Goal: Task Accomplishment & Management: Manage account settings

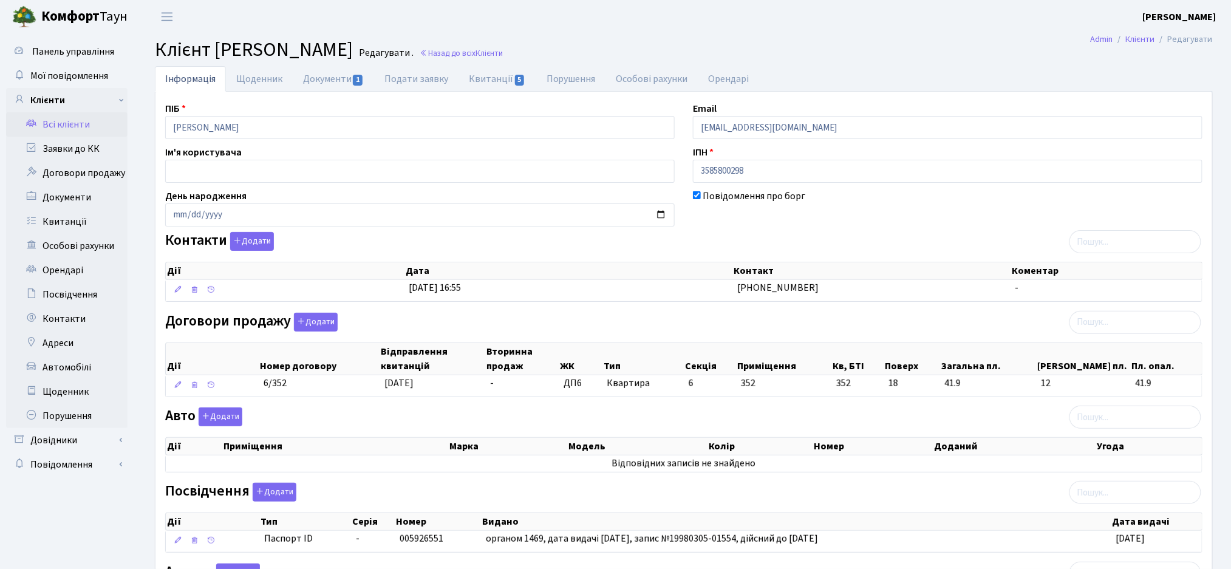
click at [46, 130] on link "Всі клієнти" at bounding box center [66, 124] width 121 height 24
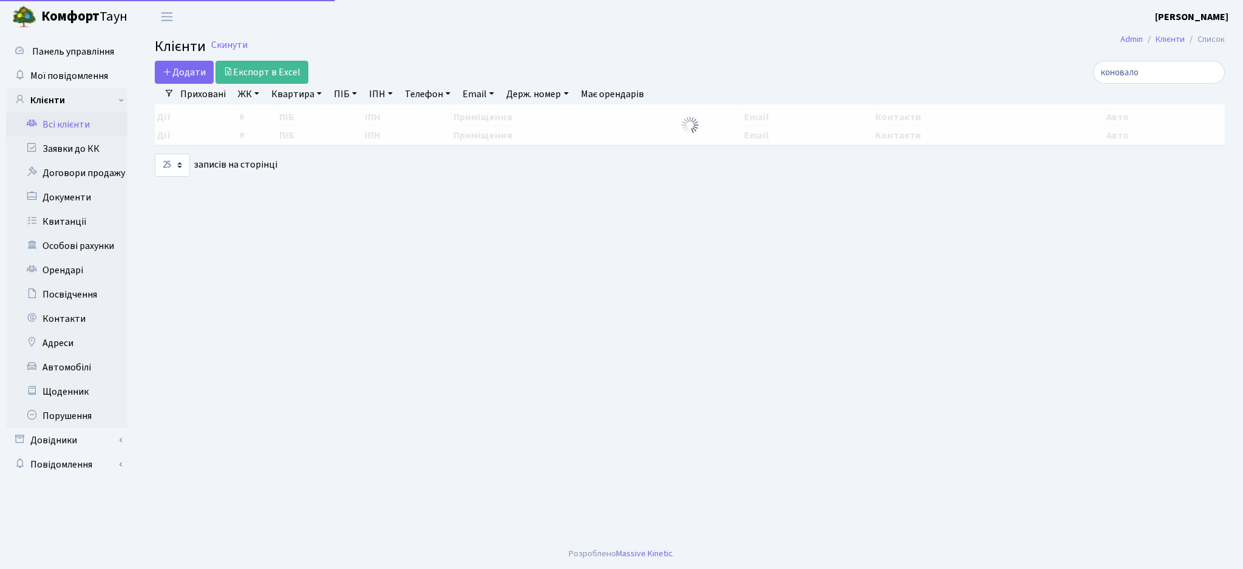
select select "25"
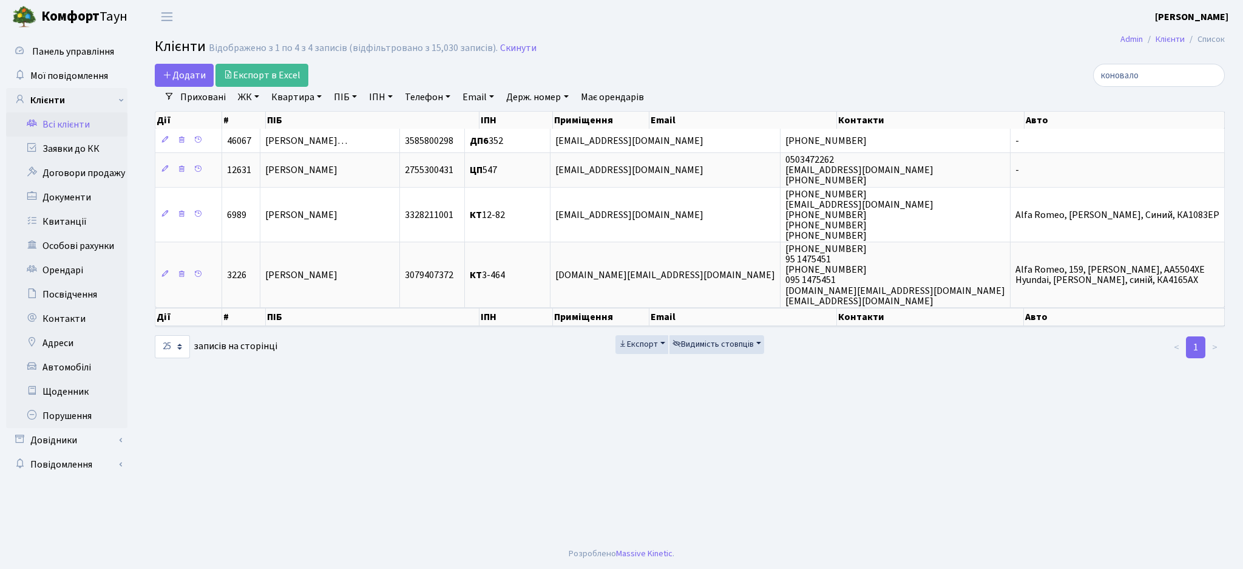
click at [248, 93] on link "ЖК" at bounding box center [248, 97] width 31 height 21
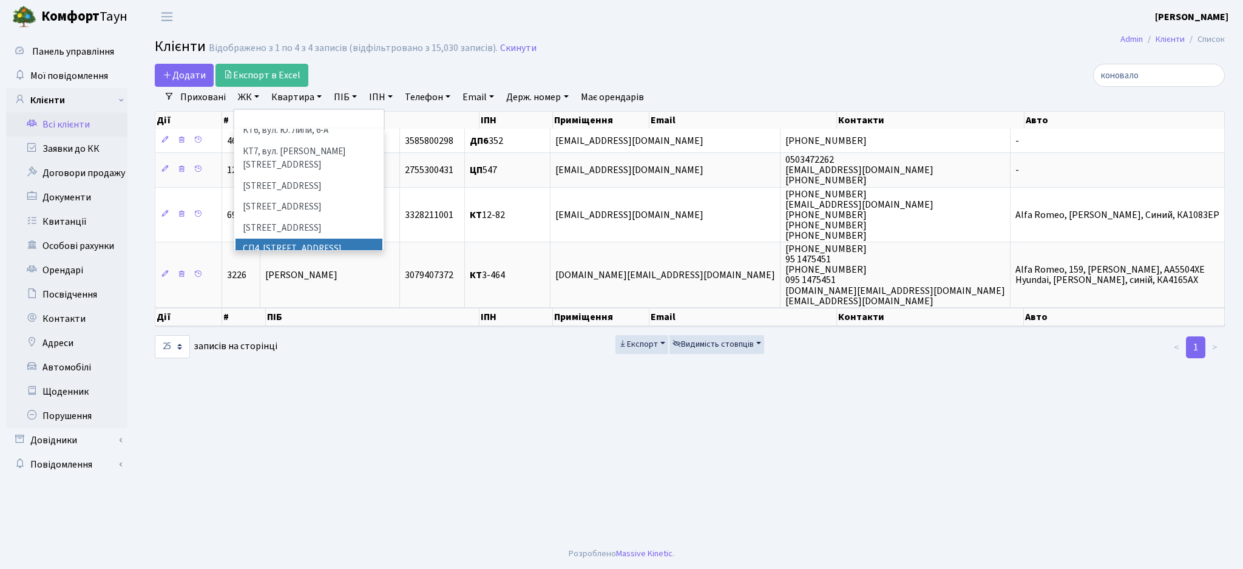
scroll to position [243, 0]
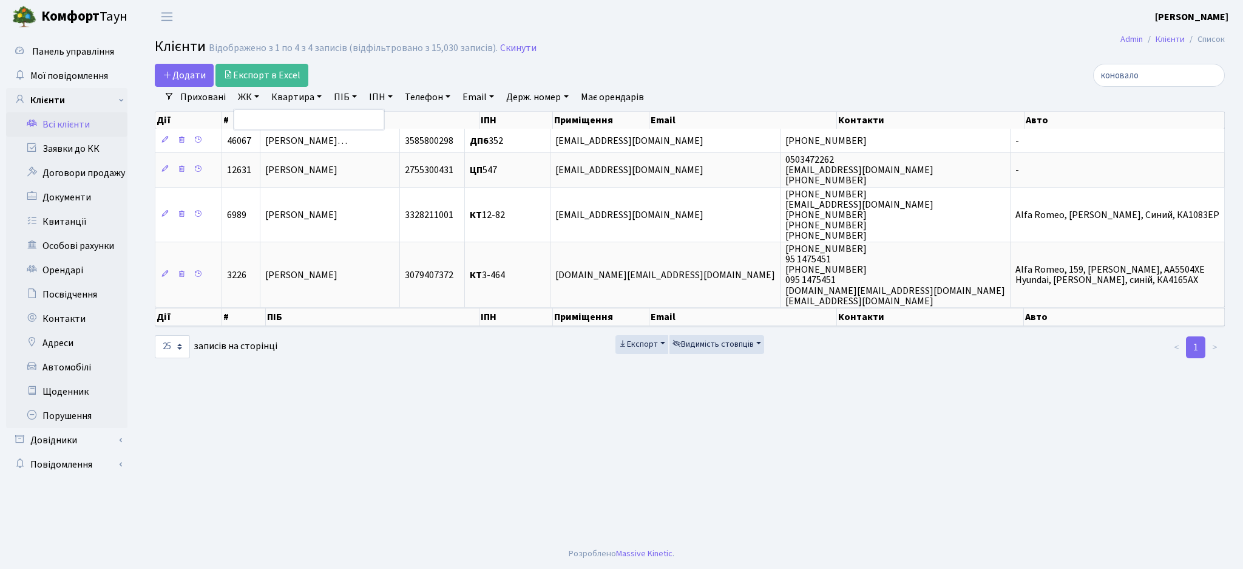
click at [606, 438] on main "Admin Клієнти Список Клієнти Відображено з 1 по 4 з 4 записів (відфільтровано з…" at bounding box center [690, 285] width 1107 height 505
click at [244, 96] on link "ЖК" at bounding box center [248, 97] width 31 height 21
click at [376, 414] on main "Admin Клієнти Список Клієнти Відображено з 1 по 4 з 4 записів (відфільтровано з…" at bounding box center [690, 285] width 1107 height 505
drag, startPoint x: 1174, startPoint y: 78, endPoint x: 1038, endPoint y: 69, distance: 136.3
click at [1038, 69] on div "коновало" at bounding box center [1052, 75] width 345 height 23
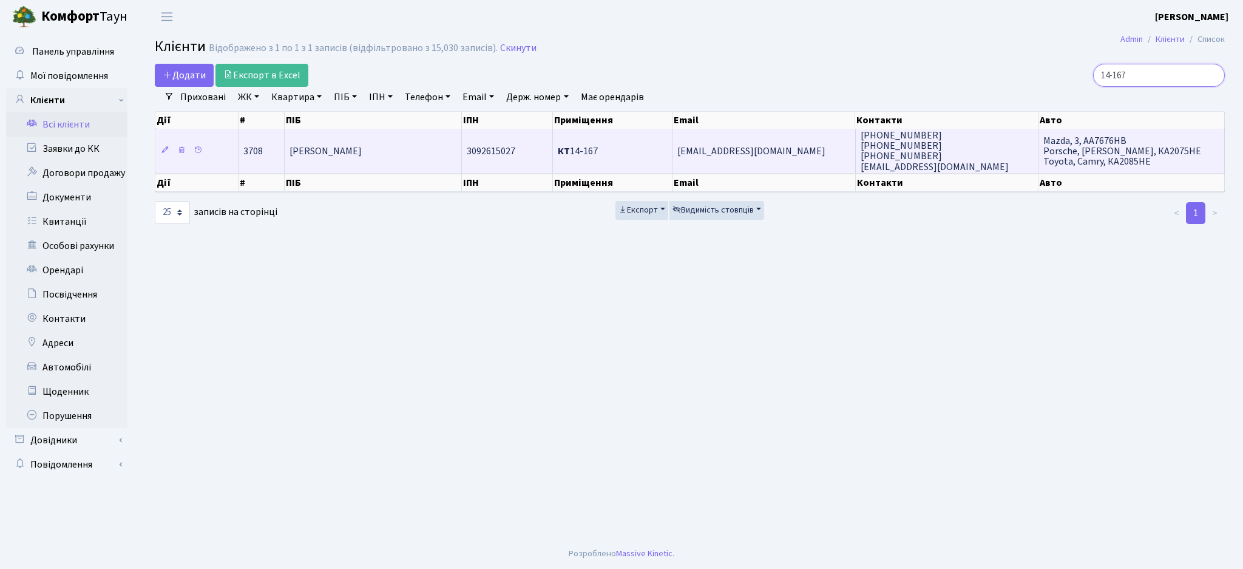
type input "14-167"
click at [818, 165] on td "mayashkolyar@gmail.com" at bounding box center [764, 151] width 183 height 44
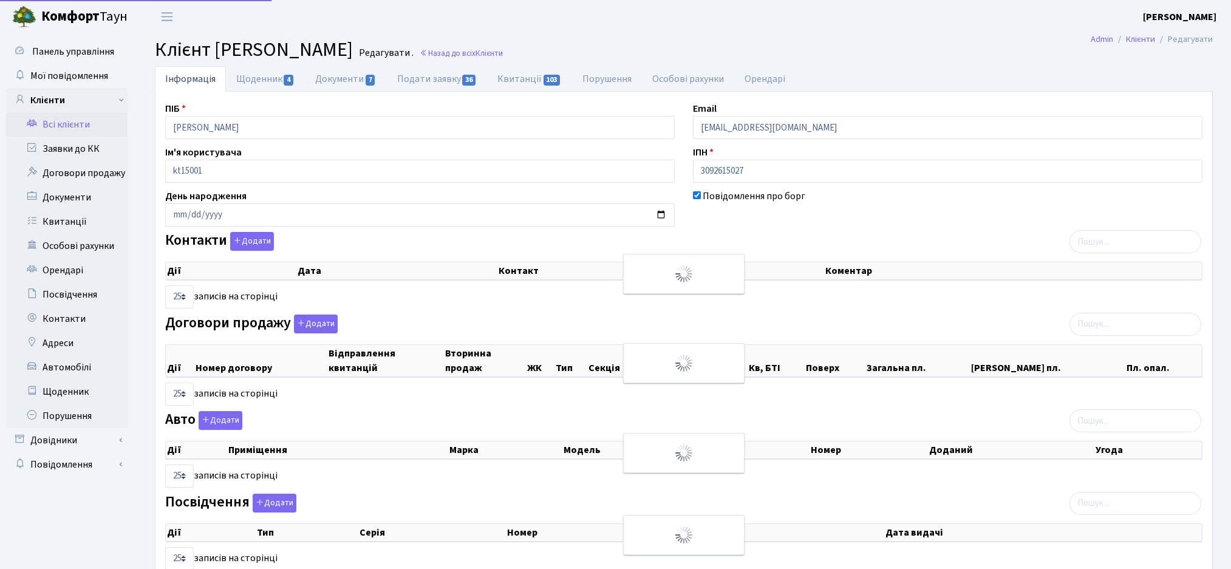
select select "25"
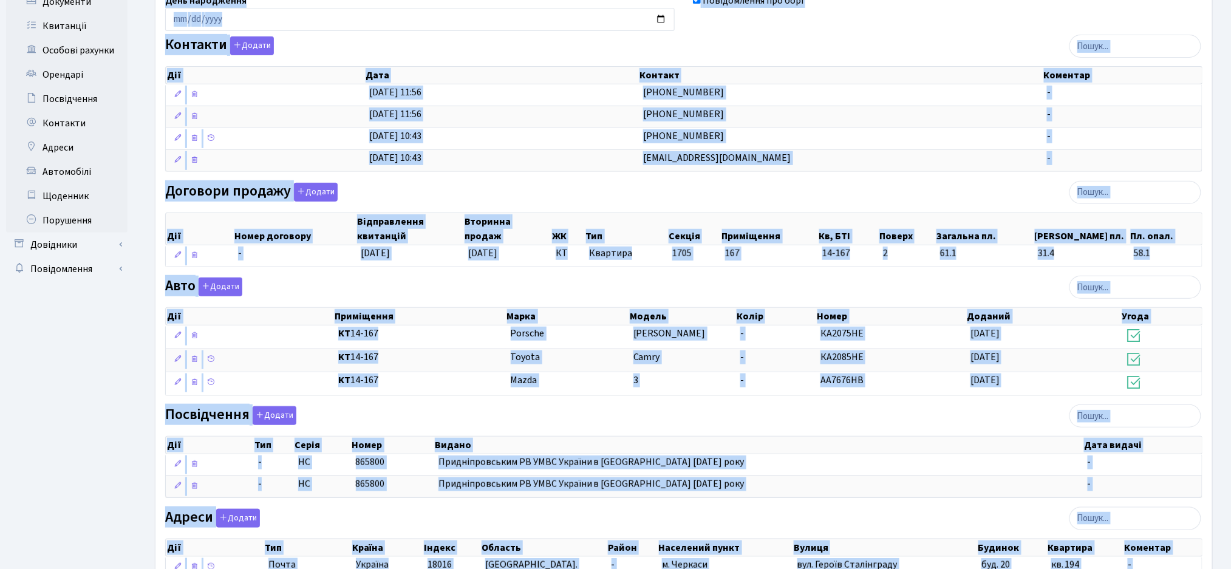
scroll to position [314, 0]
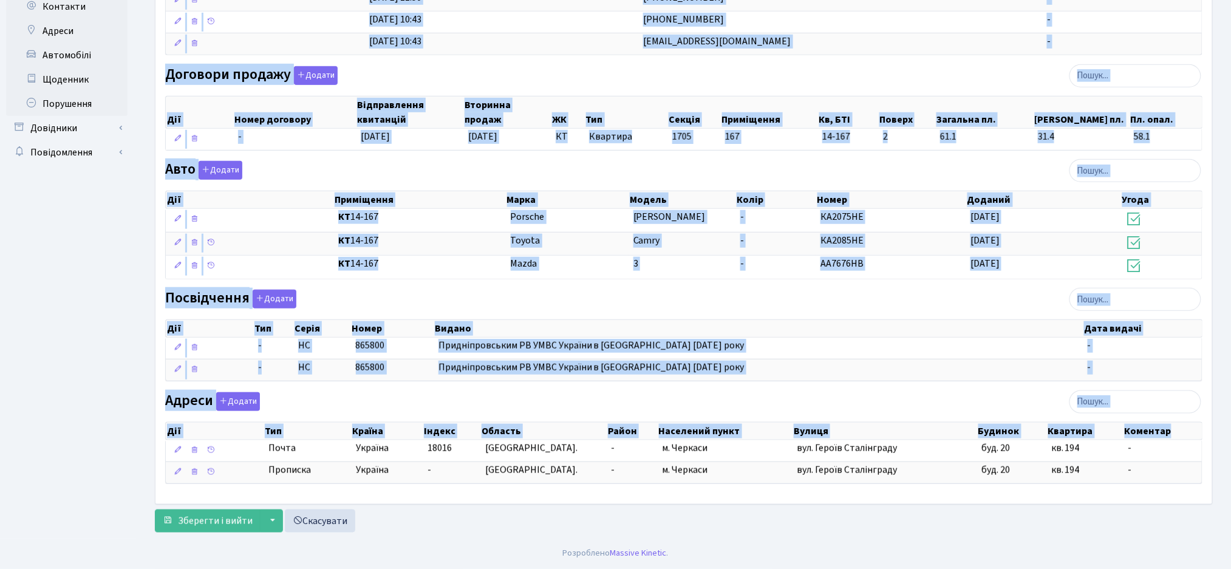
drag, startPoint x: 151, startPoint y: 50, endPoint x: 1073, endPoint y: 500, distance: 1026.9
click at [1073, 500] on main "Admin Клієнти Редагувати Клієнт Школяр Майя Василівна Редагувати . Назад до всі…" at bounding box center [684, 129] width 1094 height 817
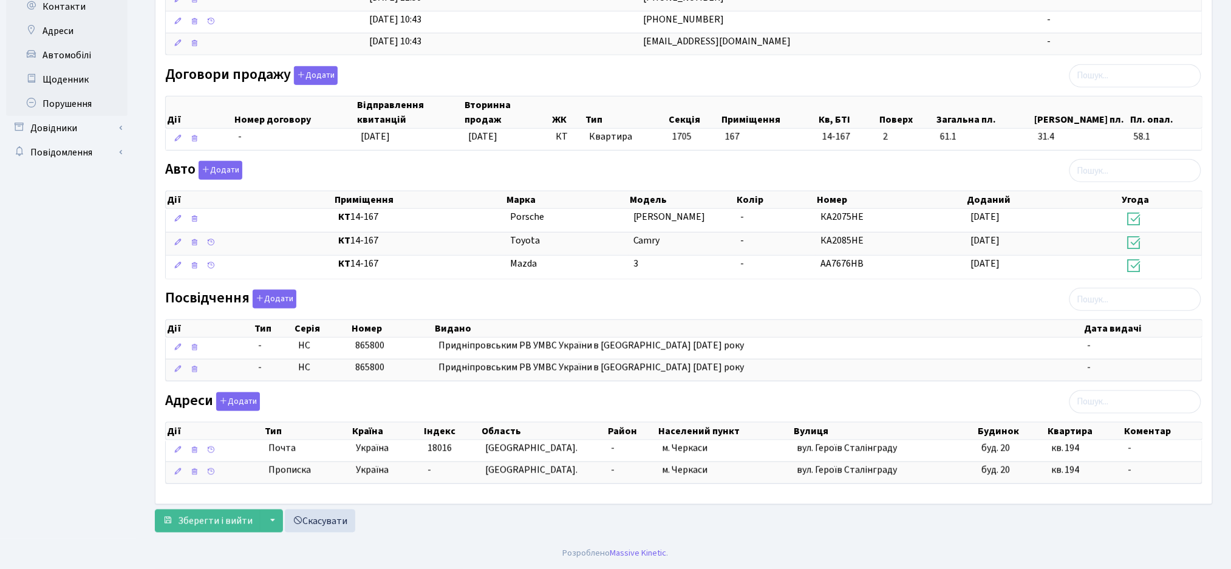
click at [959, 509] on div "Зберегти і вийти ▼ Зберегти та продовжити редагування Зберегти та створити Скас…" at bounding box center [684, 520] width 1058 height 23
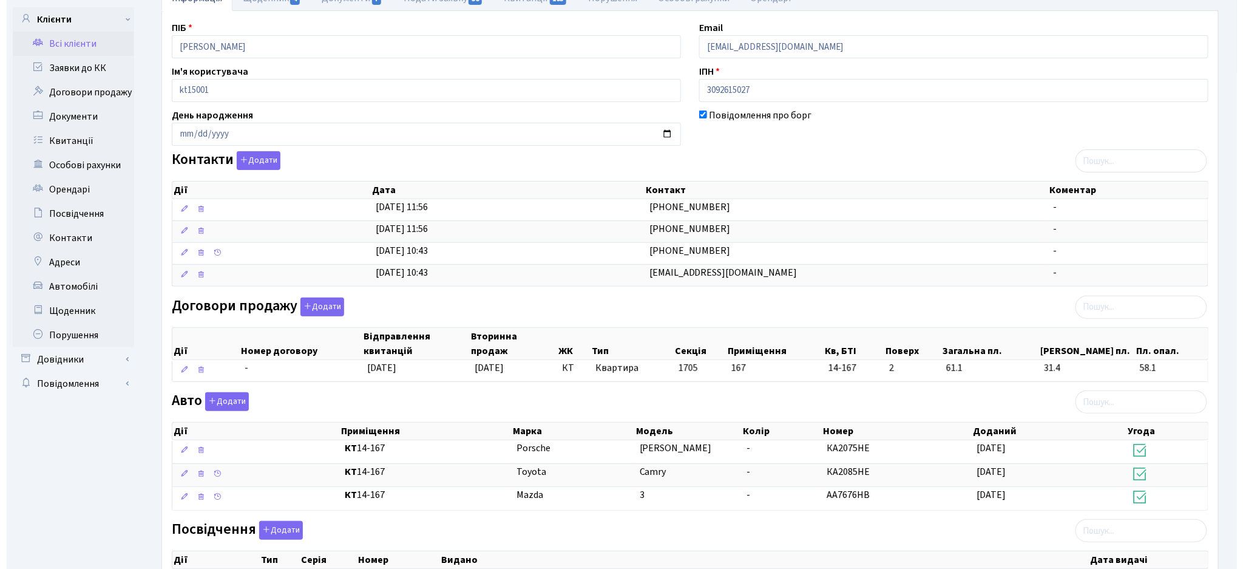
scroll to position [0, 0]
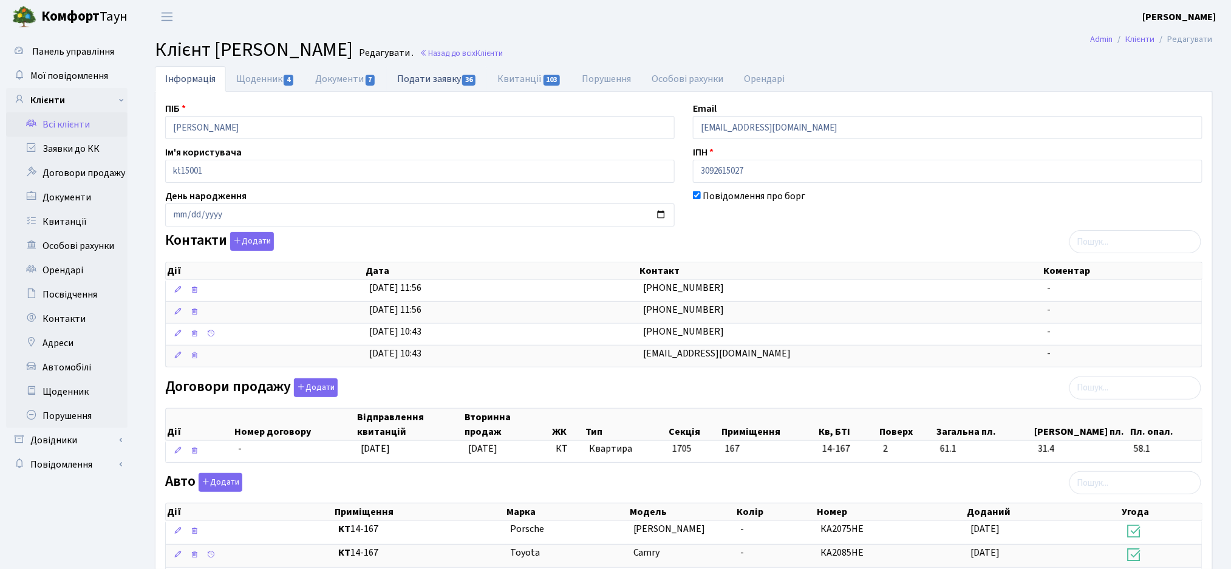
click at [413, 73] on link "Подати заявку 36" at bounding box center [437, 78] width 100 height 25
select select "25"
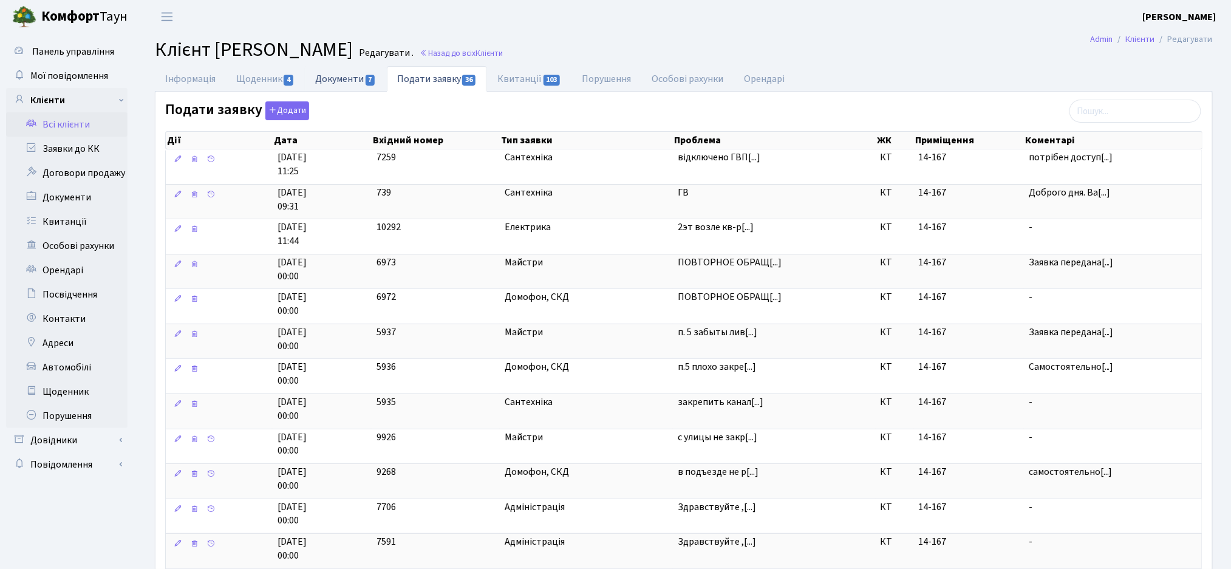
click at [336, 80] on link "Документи 7" at bounding box center [345, 78] width 81 height 25
select select "25"
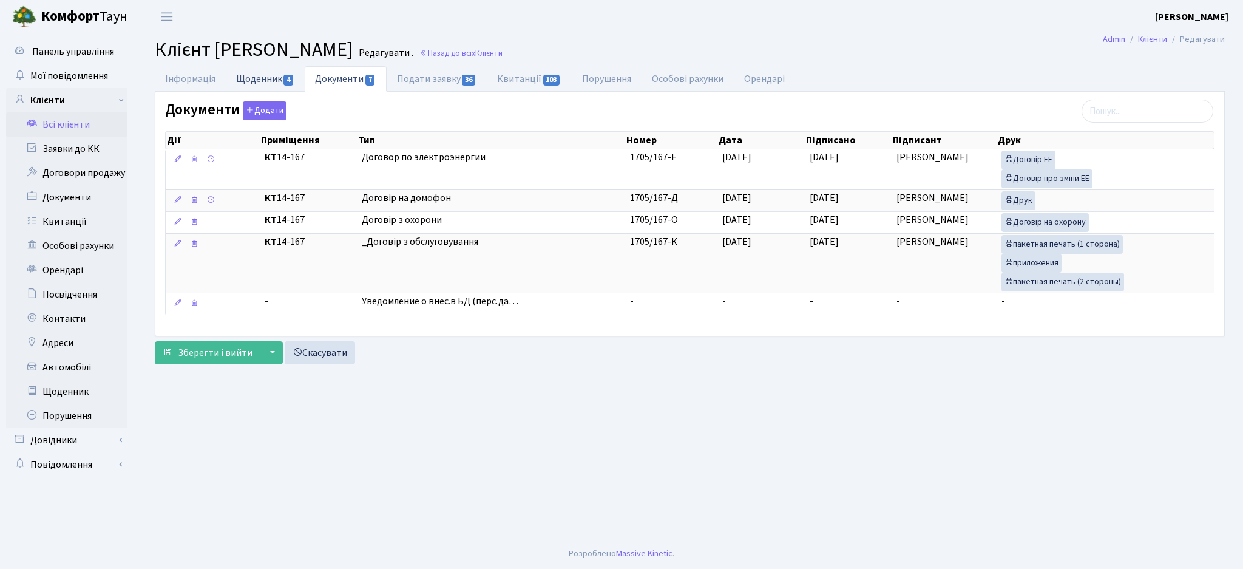
click at [267, 69] on link "Щоденник 4" at bounding box center [265, 78] width 79 height 25
select select "25"
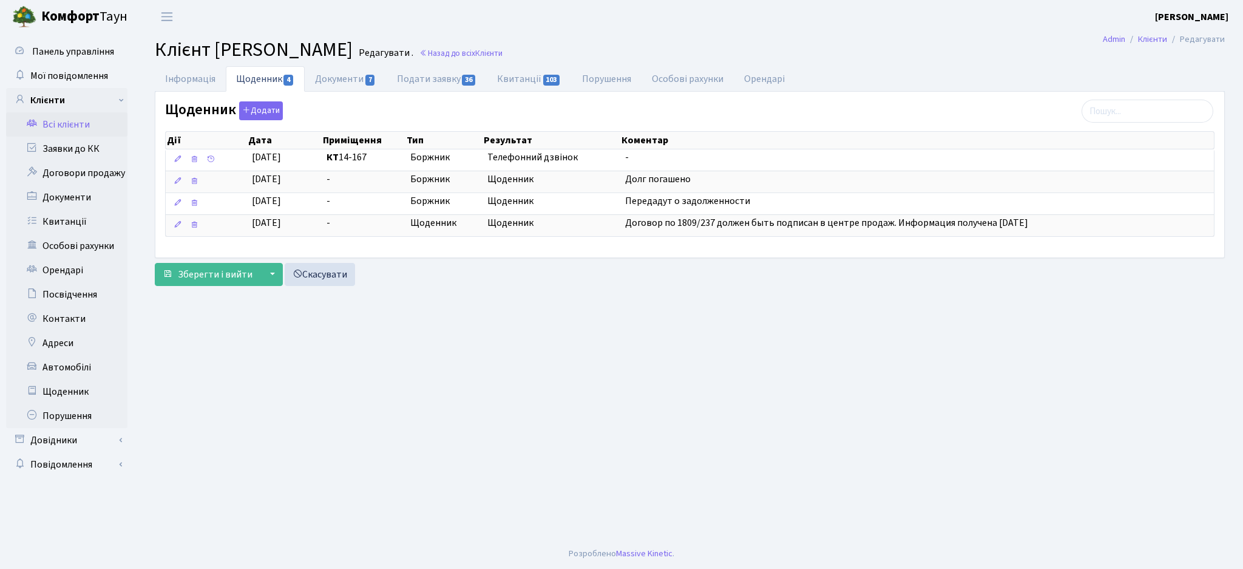
click at [65, 129] on link "Всі клієнти" at bounding box center [66, 124] width 121 height 24
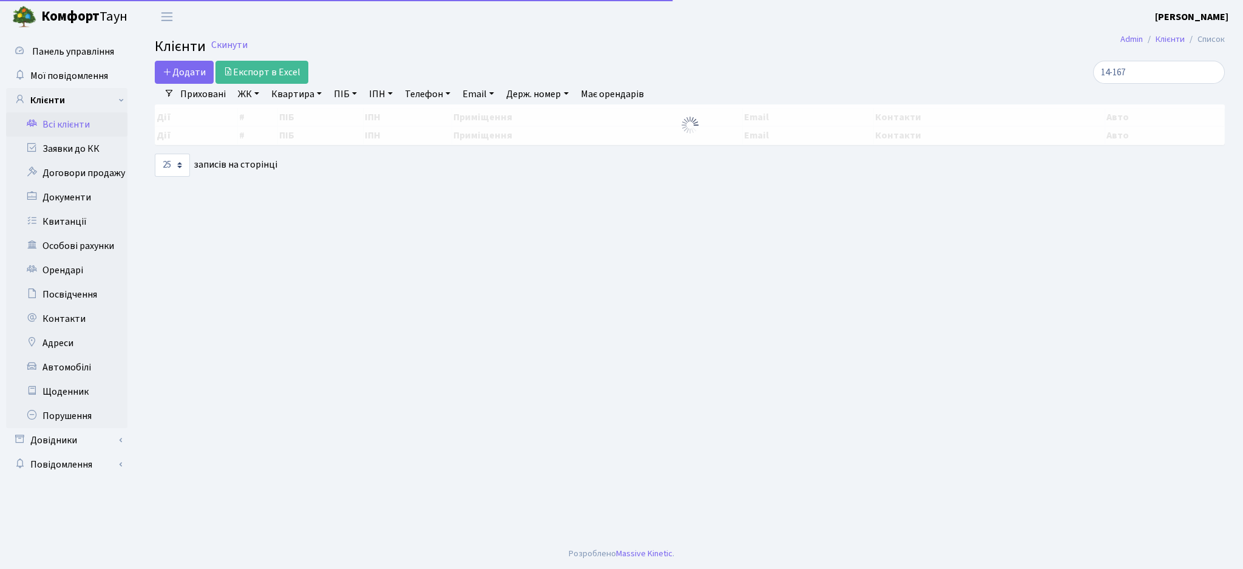
select select "25"
drag, startPoint x: 1160, startPoint y: 70, endPoint x: 844, endPoint y: 56, distance: 316.0
click at [844, 56] on main "Admin Клієнти Список Клієнти Скинути Додати Експорт в Excel 14-167 Фільтри Прих…" at bounding box center [690, 285] width 1107 height 505
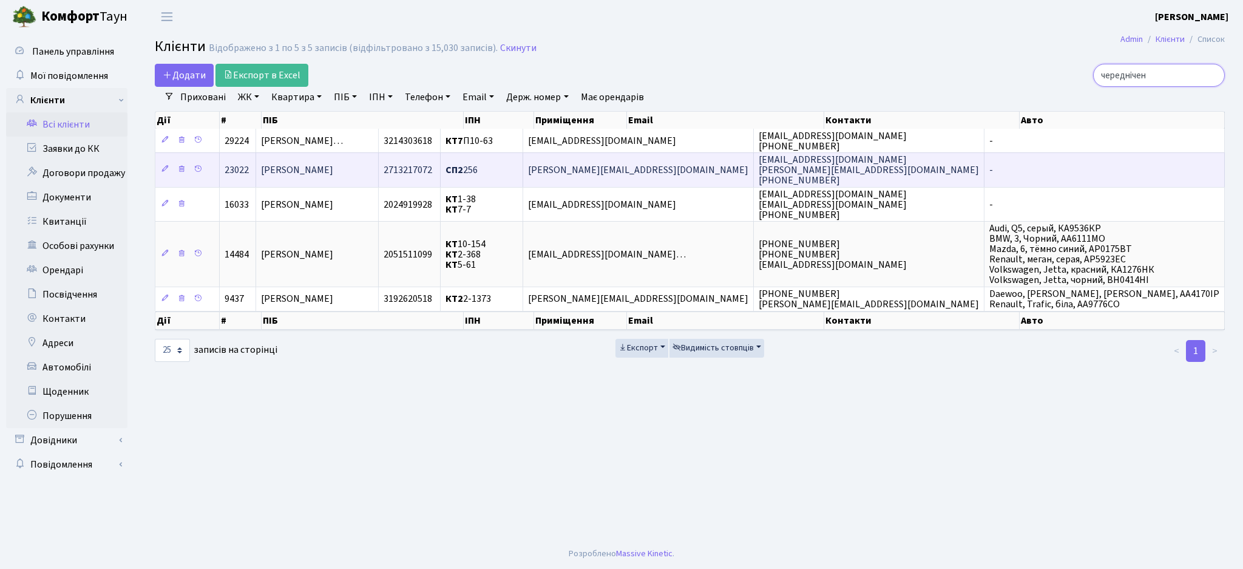
type input "череднічен"
click at [377, 161] on td "Чередніченко Світлана Петрівна" at bounding box center [317, 169] width 122 height 34
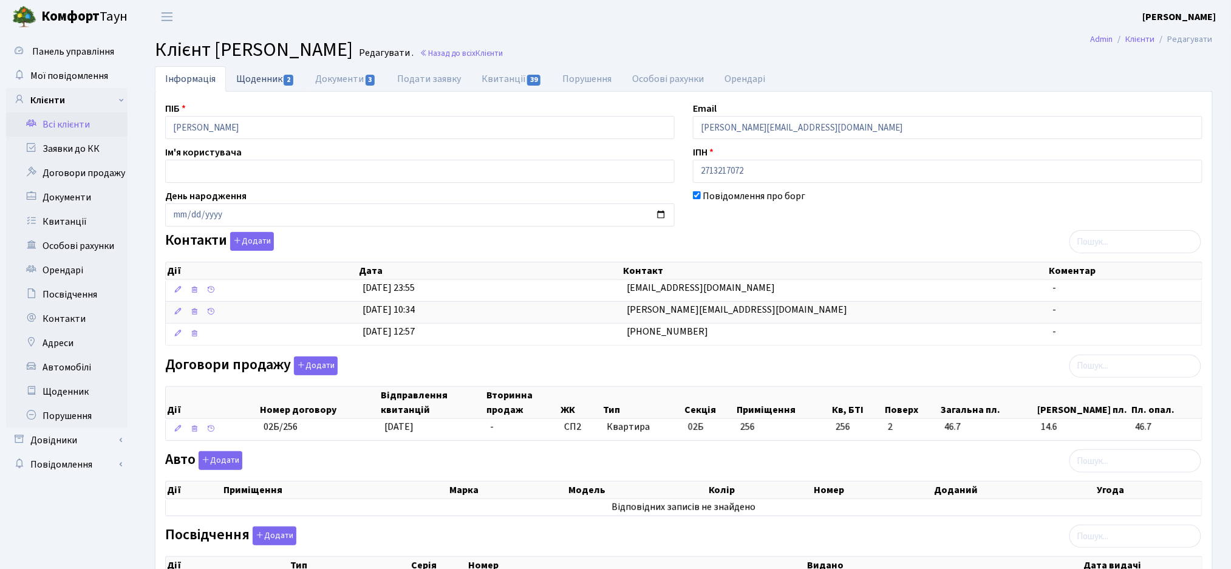
click at [262, 76] on link "Щоденник 2" at bounding box center [265, 78] width 79 height 25
select select "25"
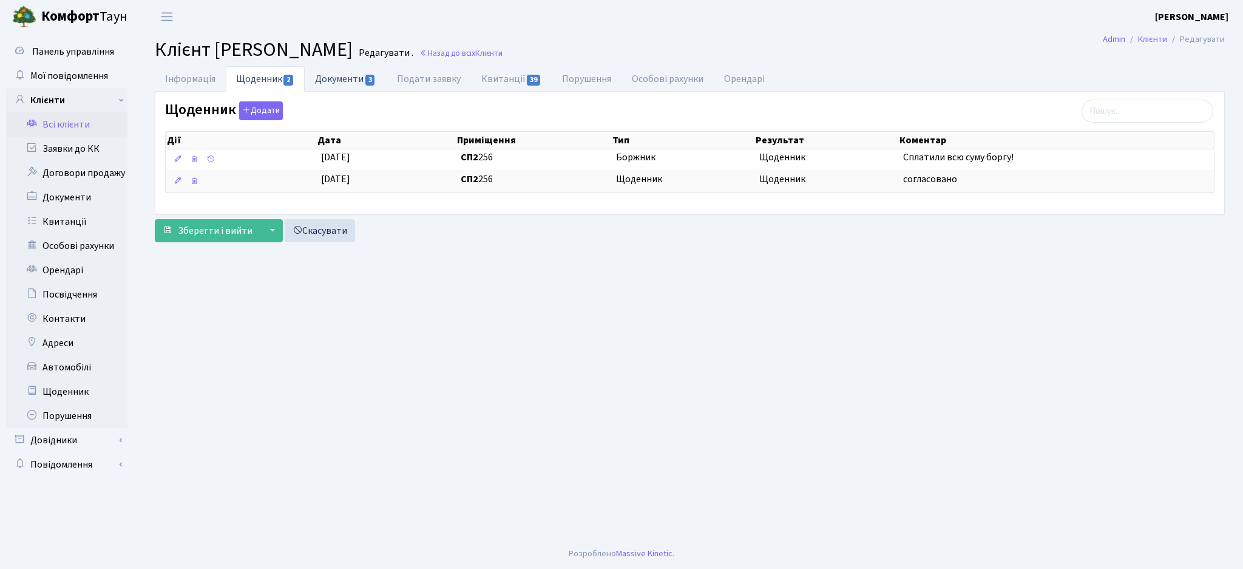
click at [348, 74] on link "Документи 3" at bounding box center [345, 78] width 81 height 25
select select "25"
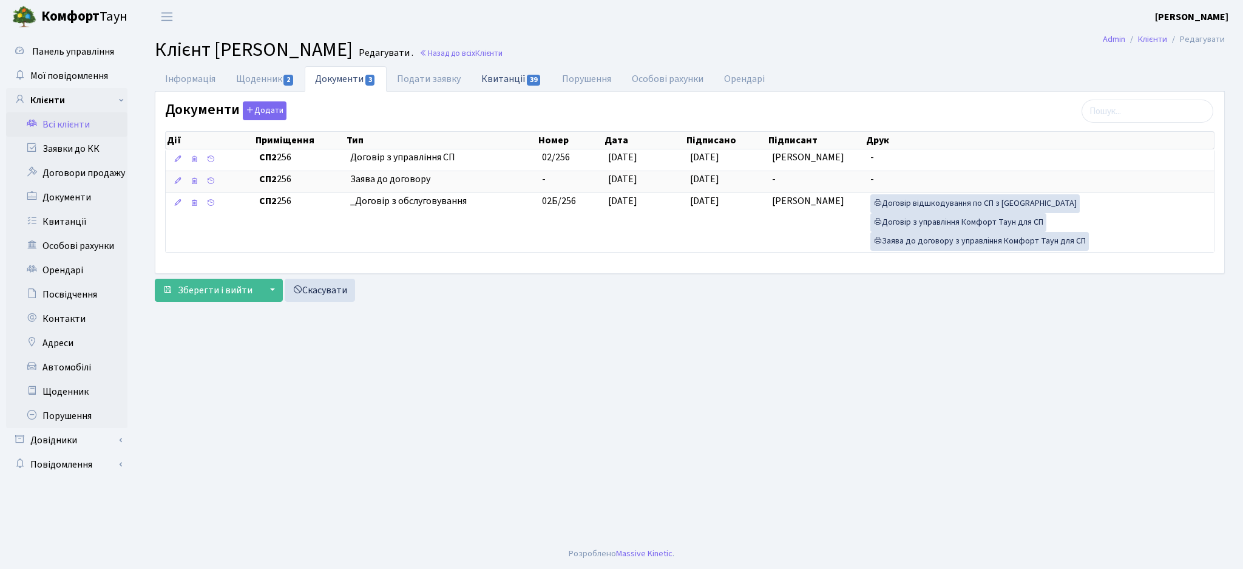
click at [527, 83] on span "39" at bounding box center [533, 80] width 13 height 11
select select "25"
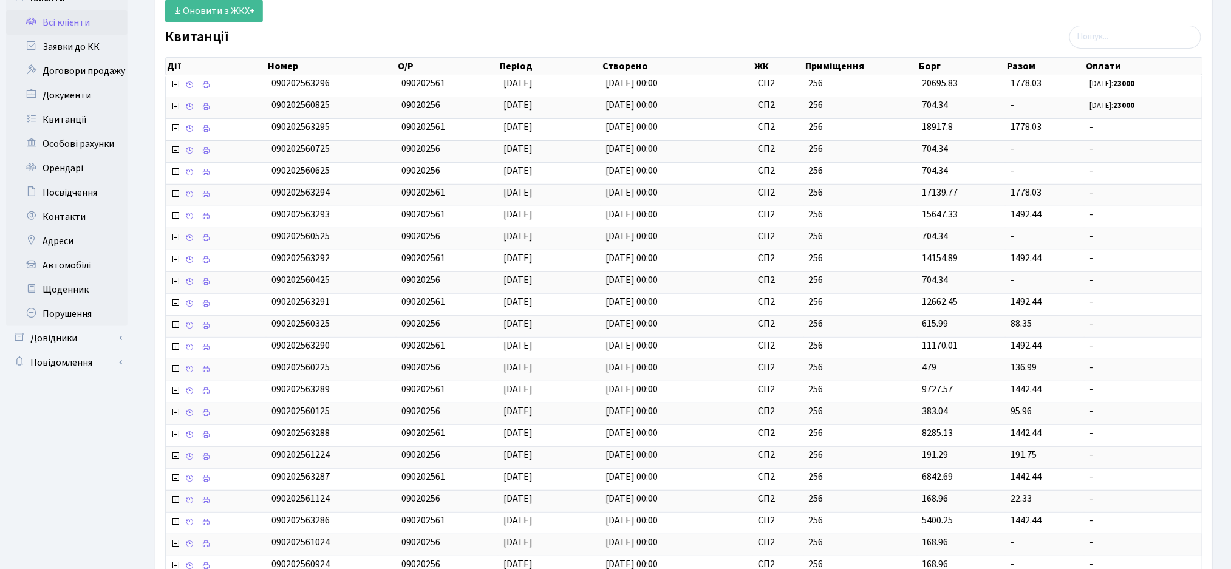
scroll to position [267, 0]
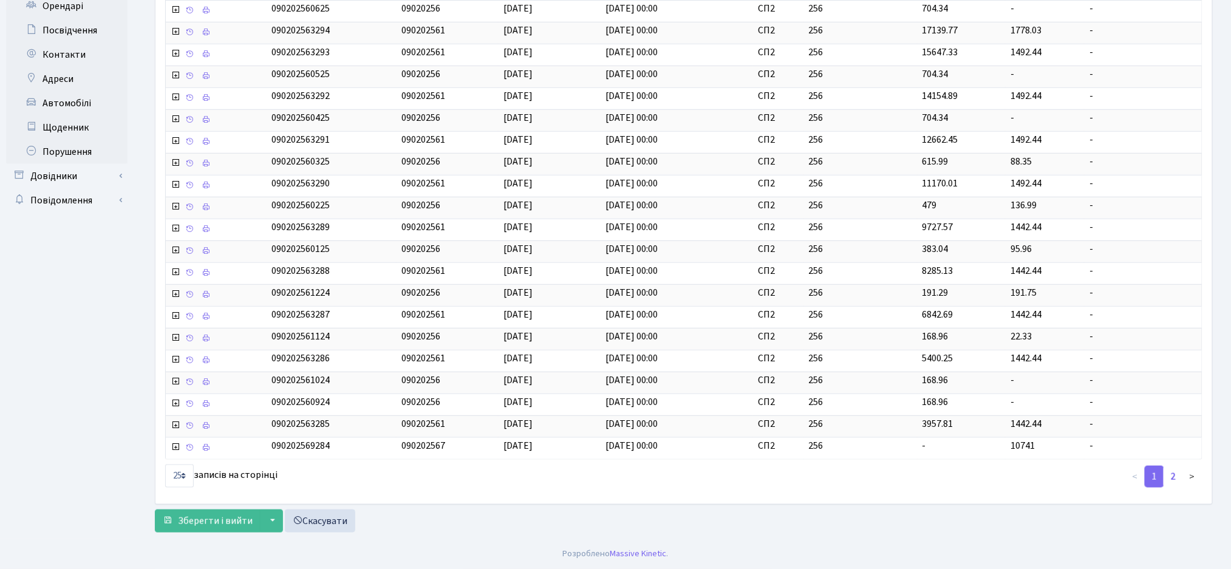
click at [1166, 479] on link "2" at bounding box center [1172, 477] width 19 height 22
click at [1174, 477] on link "2" at bounding box center [1172, 477] width 19 height 22
click at [1191, 477] on link ">" at bounding box center [1192, 477] width 20 height 22
click at [1174, 476] on link "2" at bounding box center [1172, 477] width 19 height 22
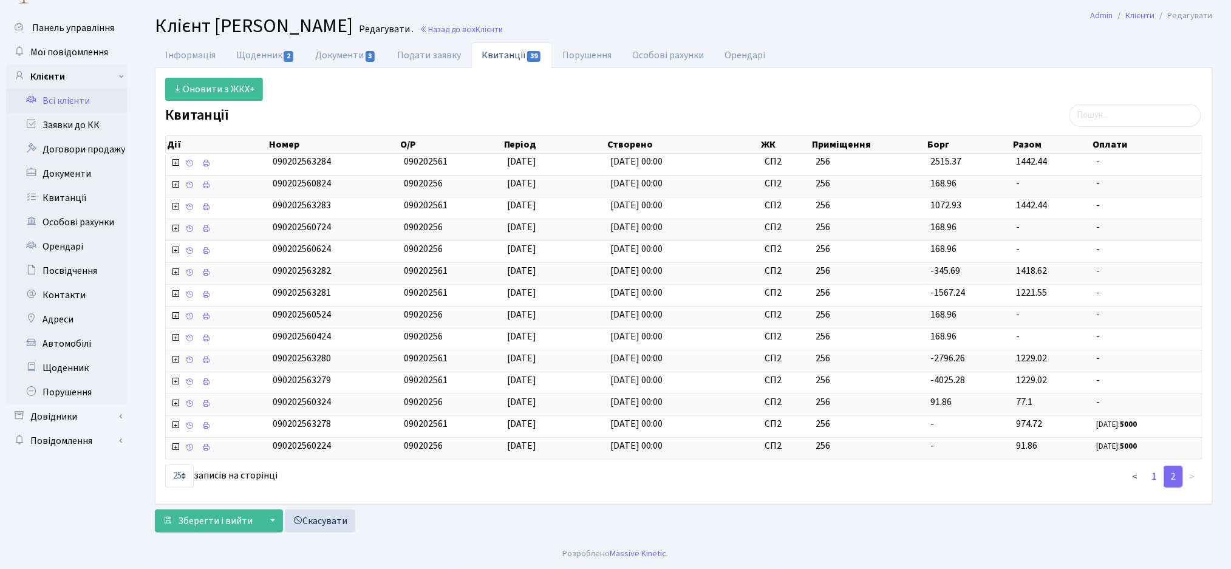
click at [1151, 474] on link "1" at bounding box center [1153, 477] width 19 height 22
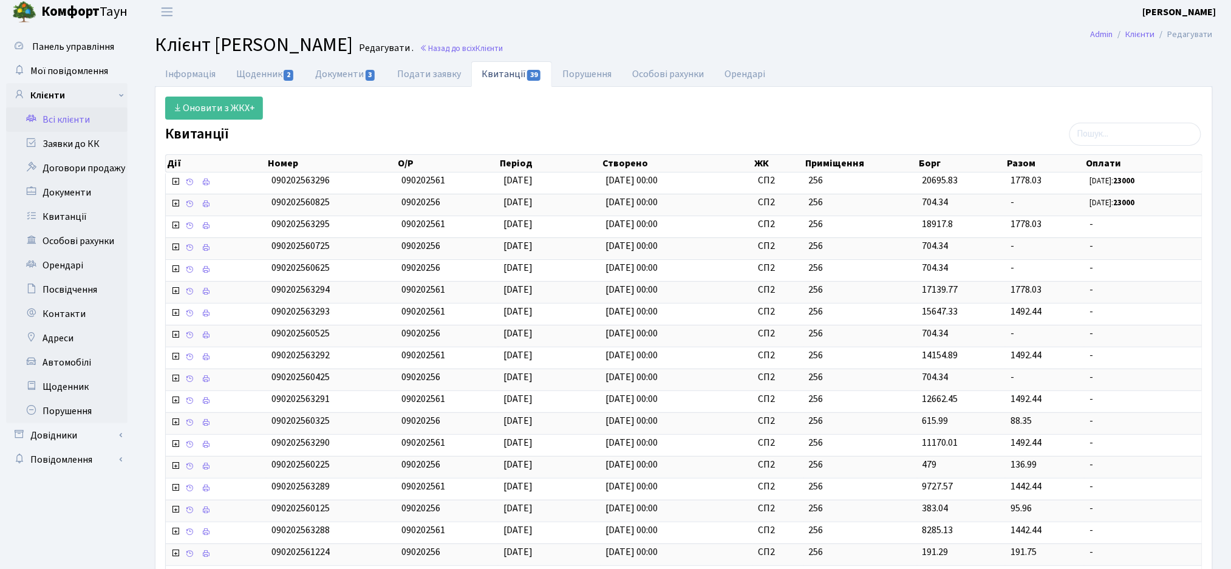
scroll to position [0, 0]
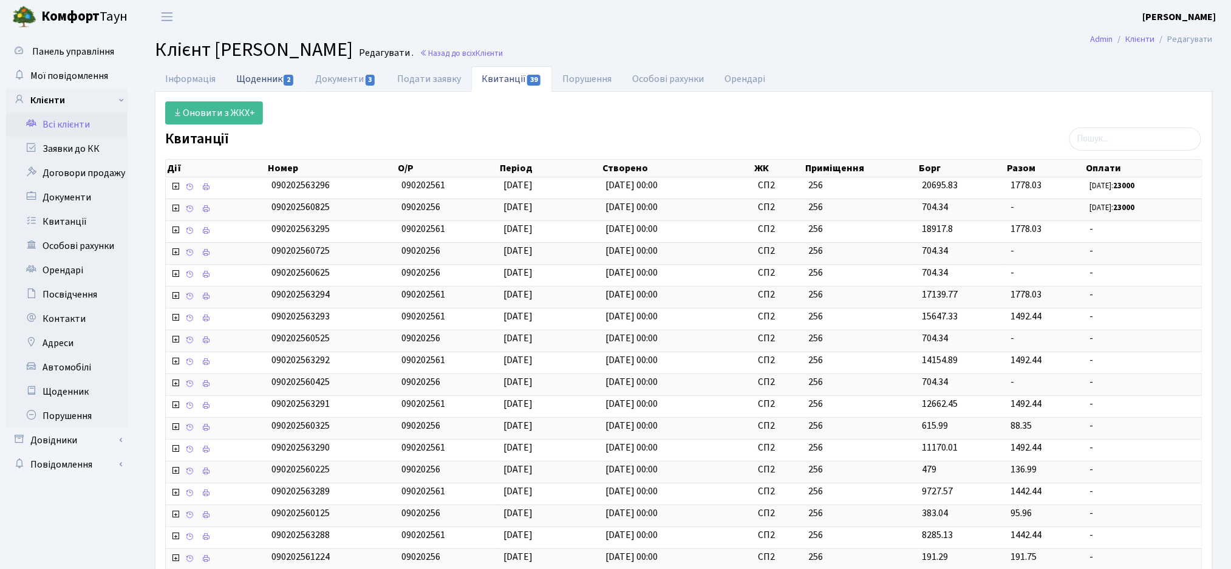
click at [272, 77] on link "Щоденник 2" at bounding box center [265, 78] width 79 height 25
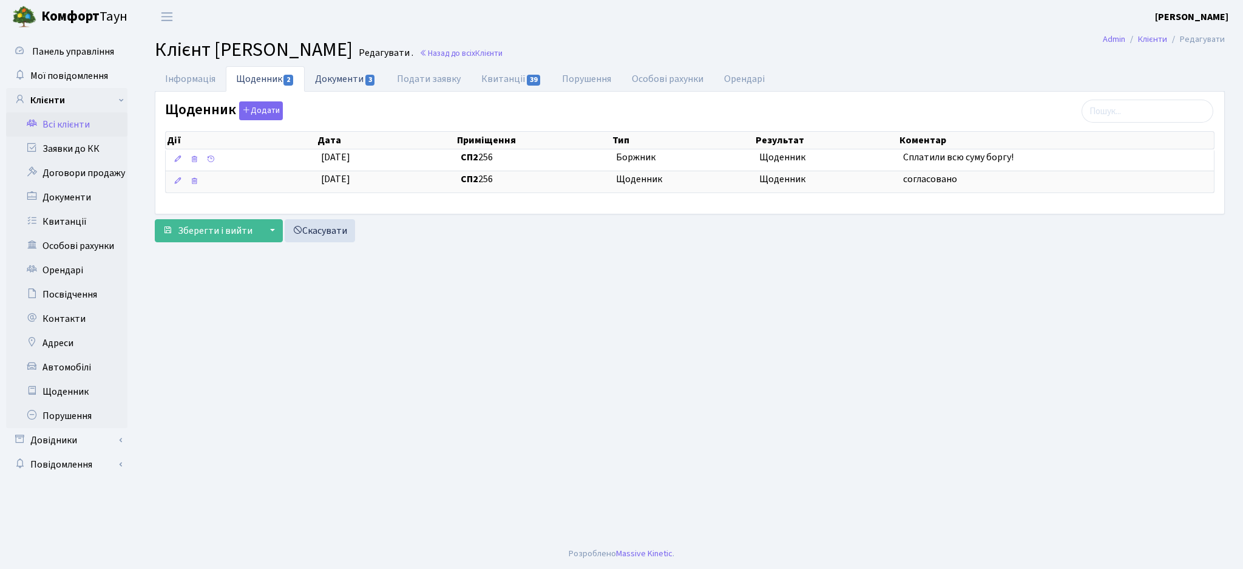
click at [338, 77] on link "Документи 3" at bounding box center [345, 78] width 81 height 25
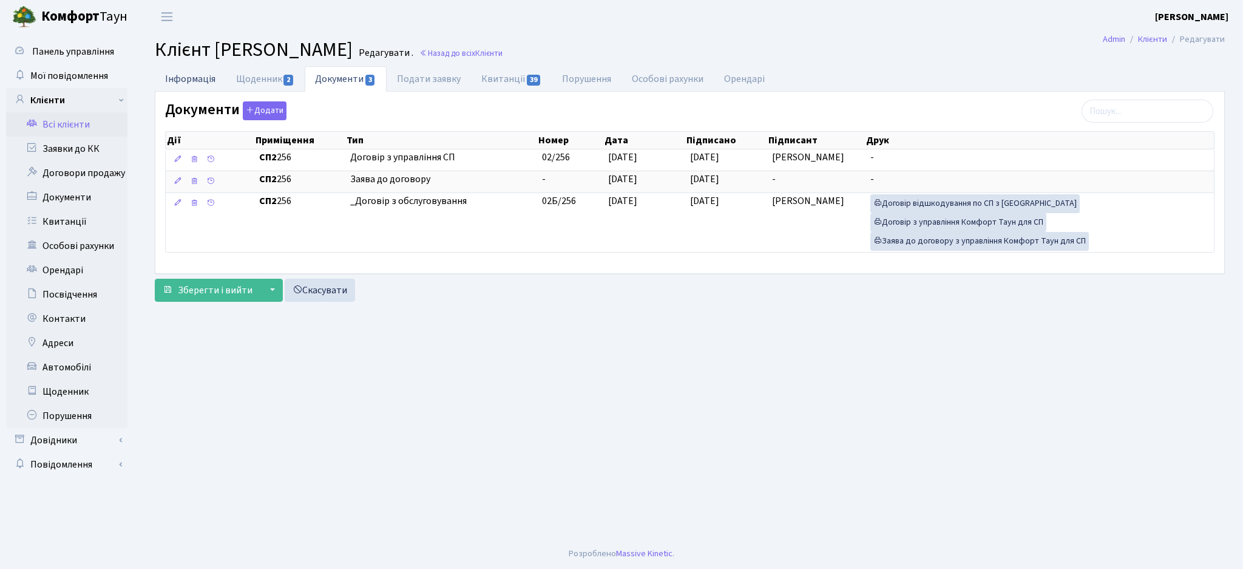
click at [206, 85] on link "Інформація" at bounding box center [190, 78] width 71 height 25
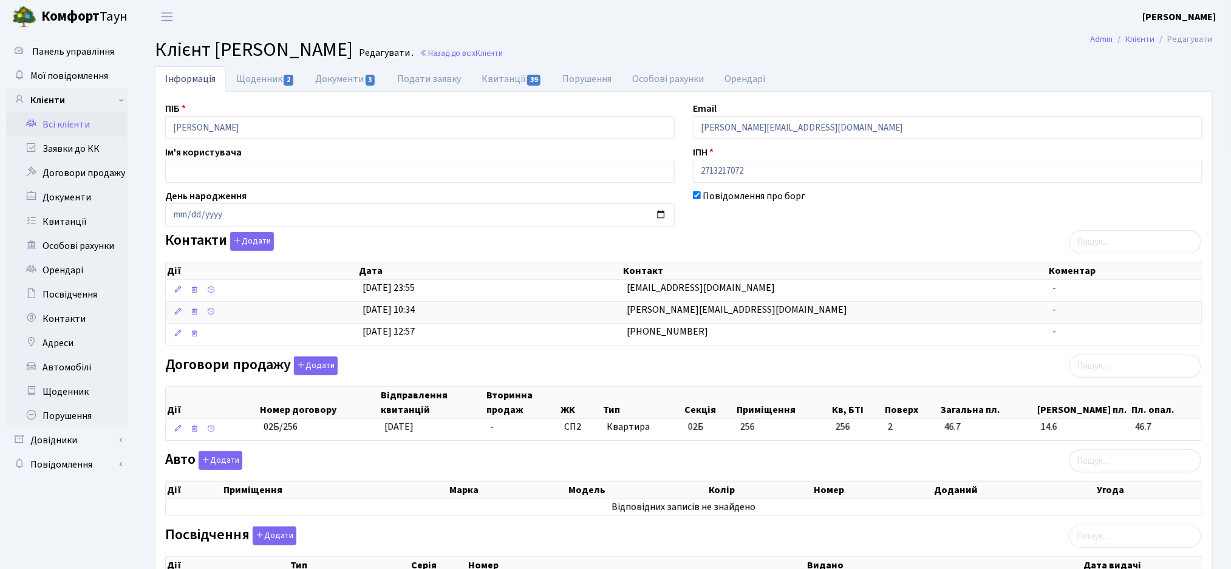
click at [529, 22] on header "Комфорт Таун Жигун Є. П. Мій обліковий запис Вийти" at bounding box center [615, 16] width 1231 height 33
click at [503, 55] on link "Назад до всіх Клієнти" at bounding box center [461, 53] width 83 height 12
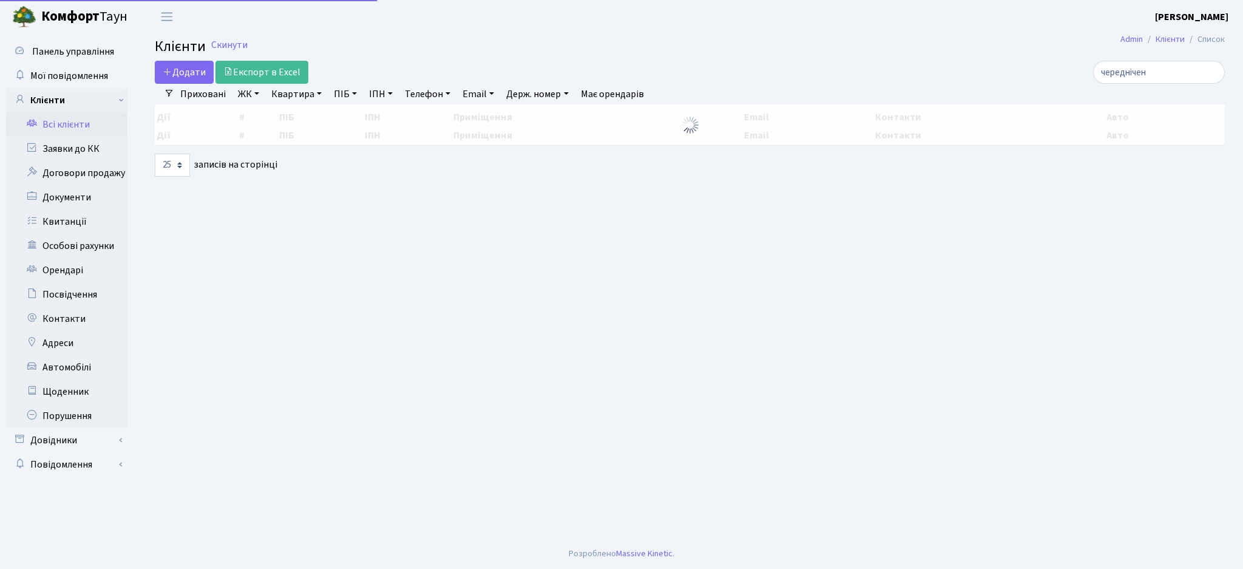
select select "25"
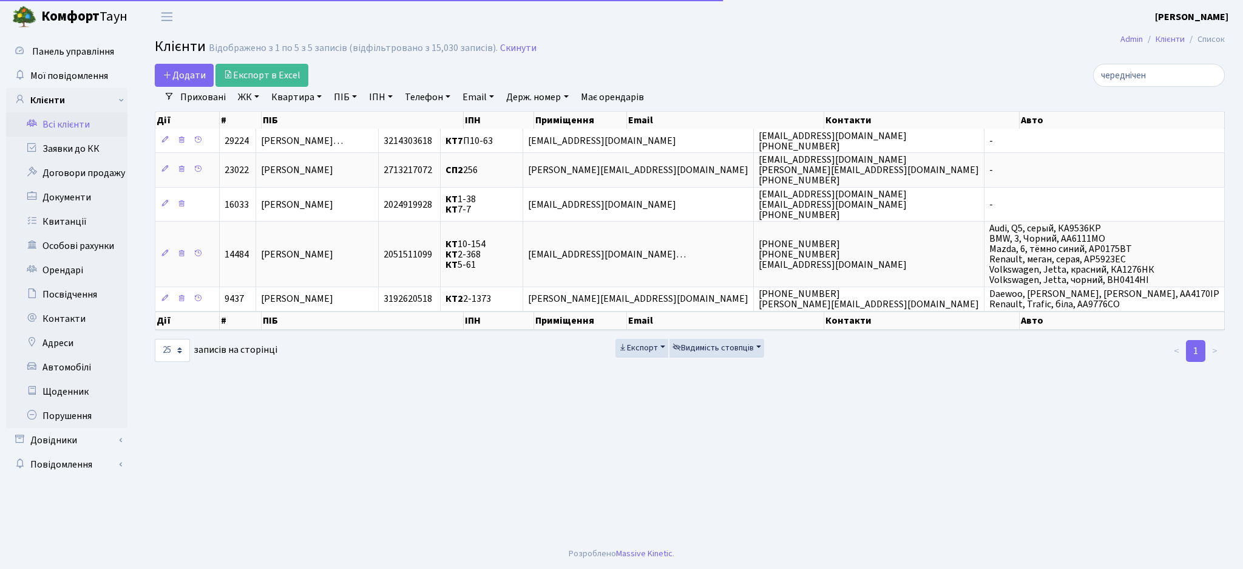
click at [275, 42] on div "Відображено з 1 по 5 з 5 записів (відфільтровано з 15,030 записів)." at bounding box center [353, 48] width 289 height 12
